Goal: Task Accomplishment & Management: Manage account settings

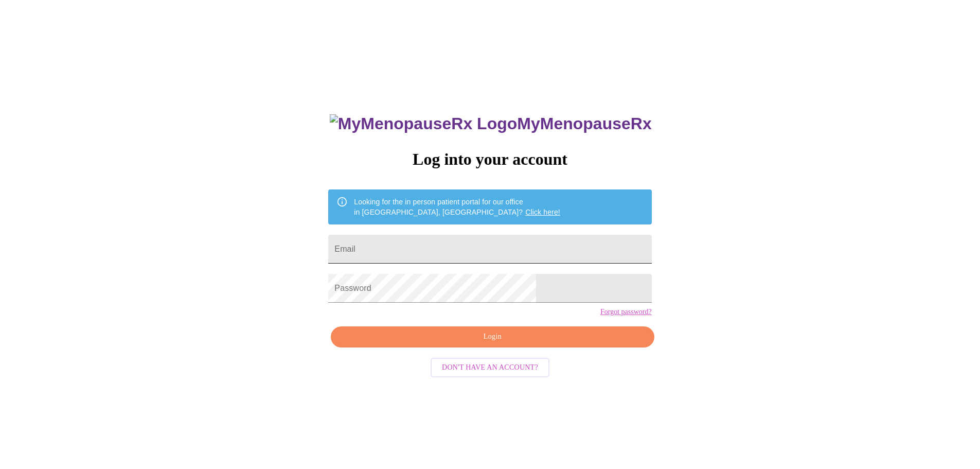
click at [439, 240] on input "Email" at bounding box center [489, 249] width 323 height 29
type input "jeane.pelletier@gmail.com"
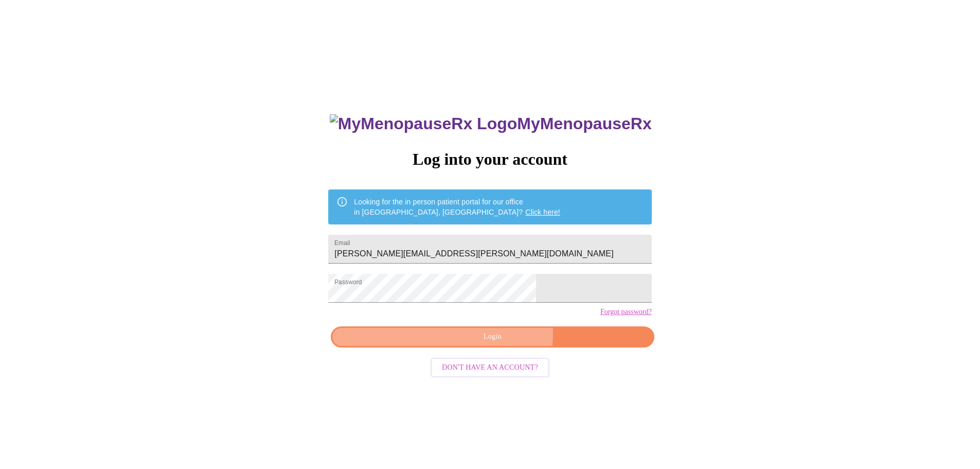
click at [500, 343] on span "Login" at bounding box center [493, 336] width 300 height 13
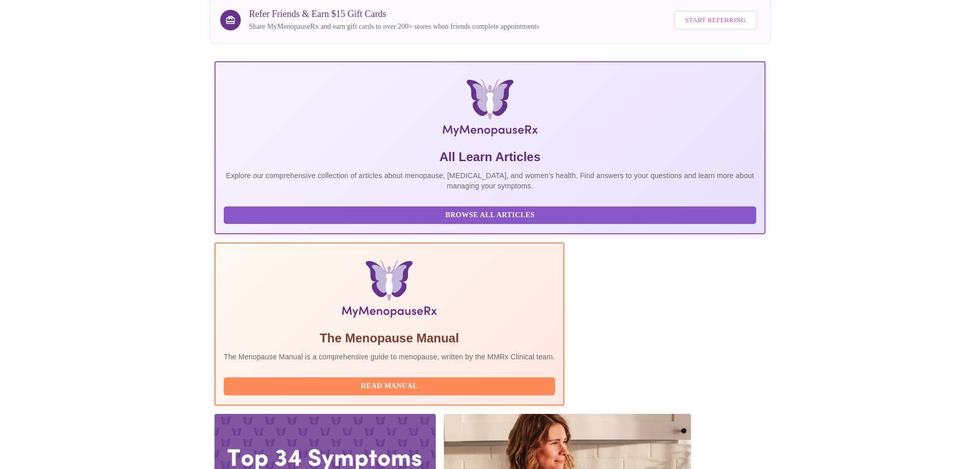
scroll to position [171, 0]
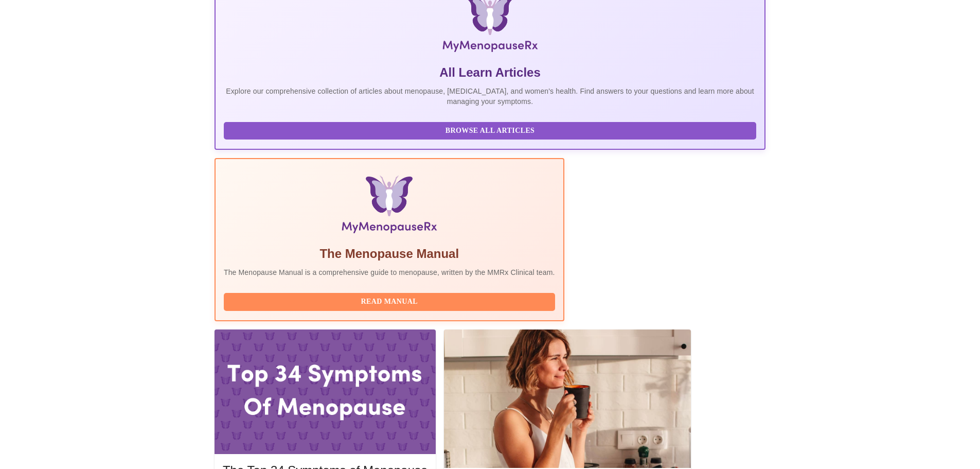
drag, startPoint x: 644, startPoint y: 270, endPoint x: 744, endPoint y: 270, distance: 100.4
copy span "hello@mymenopauserx.com"
